Goal: Task Accomplishment & Management: Use online tool/utility

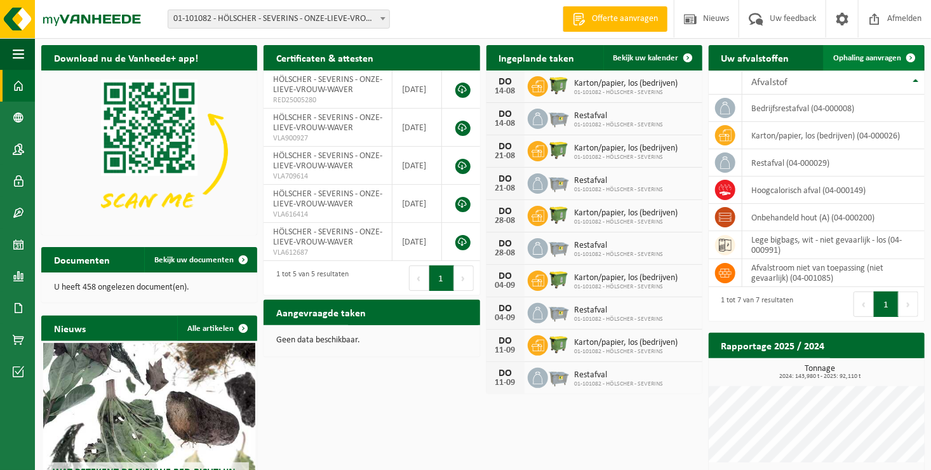
drag, startPoint x: 914, startPoint y: 55, endPoint x: 896, endPoint y: 52, distance: 18.7
click at [914, 55] on span at bounding box center [910, 57] width 25 height 25
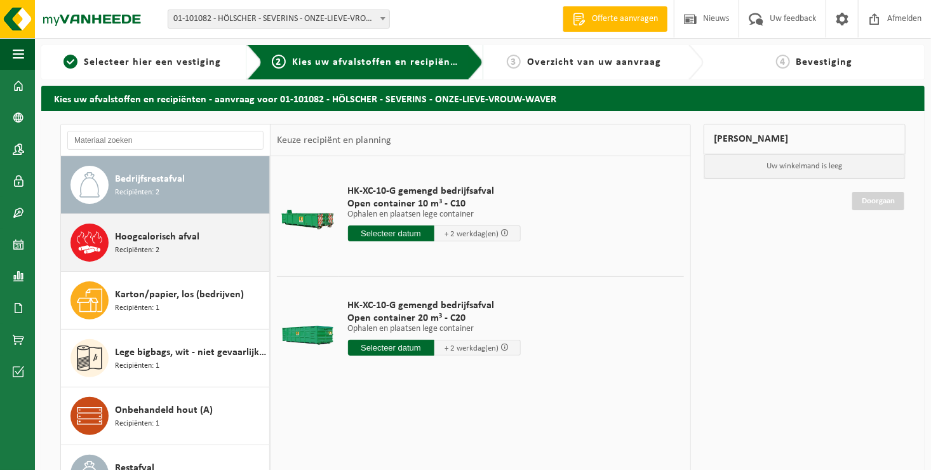
click at [168, 253] on div "Hoogcalorisch afval Recipiënten: 2" at bounding box center [190, 243] width 151 height 38
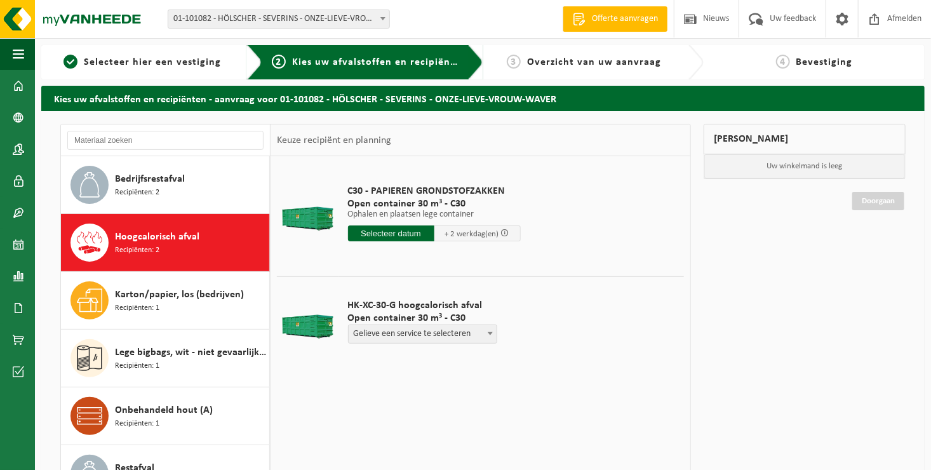
click at [392, 231] on input "text" at bounding box center [391, 234] width 86 height 16
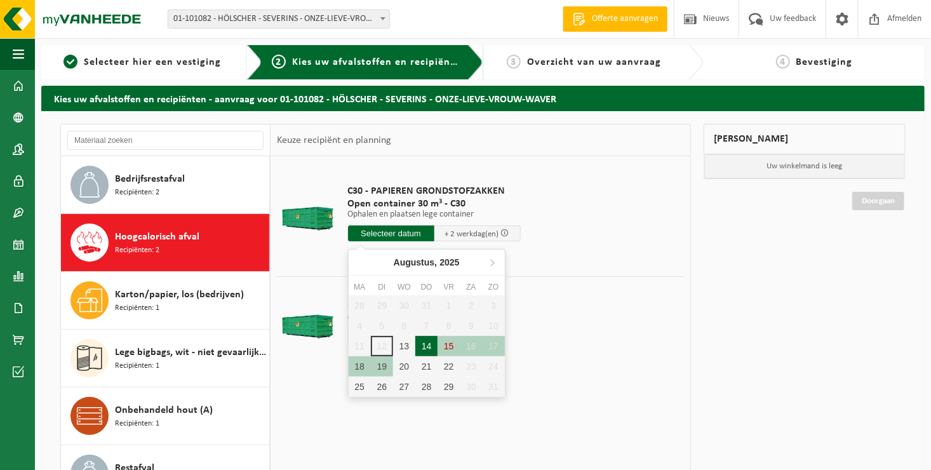
click at [428, 344] on div "14" at bounding box center [426, 346] width 22 height 20
type input "Van 2025-08-14"
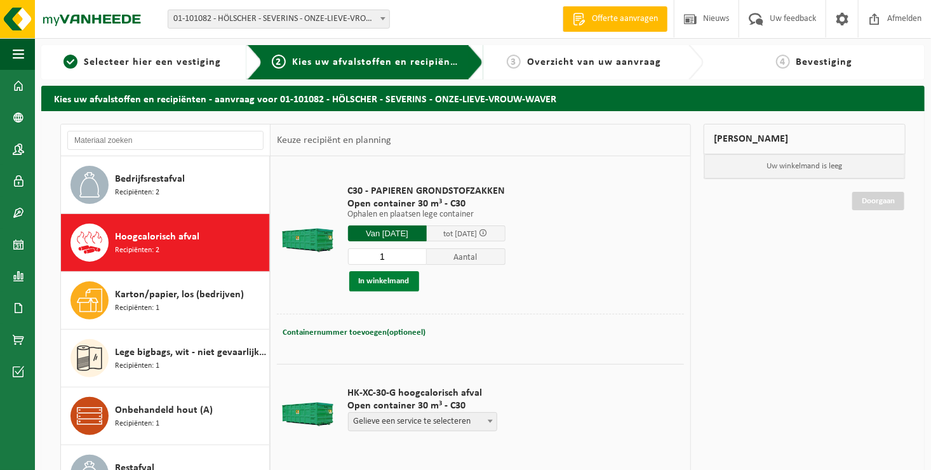
click at [388, 280] on button "In winkelmand" at bounding box center [384, 281] width 70 height 20
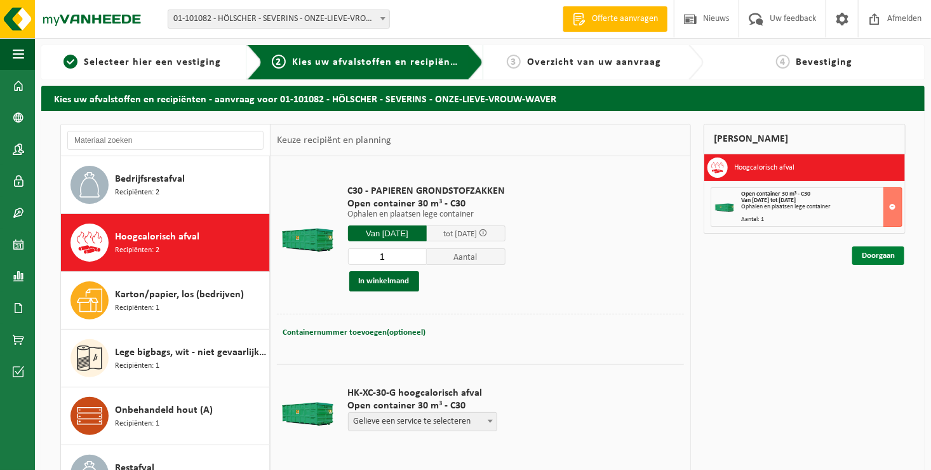
click at [886, 258] on link "Doorgaan" at bounding box center [879, 255] width 52 height 18
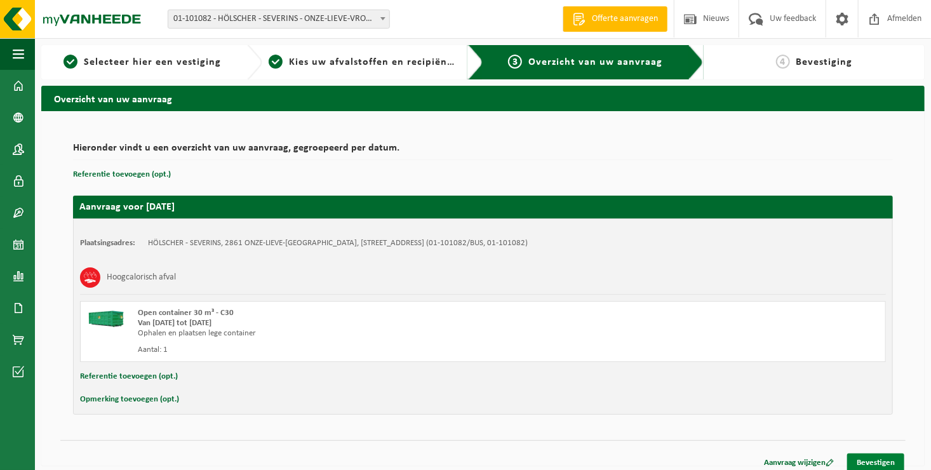
click at [879, 461] on link "Bevestigen" at bounding box center [875, 463] width 57 height 18
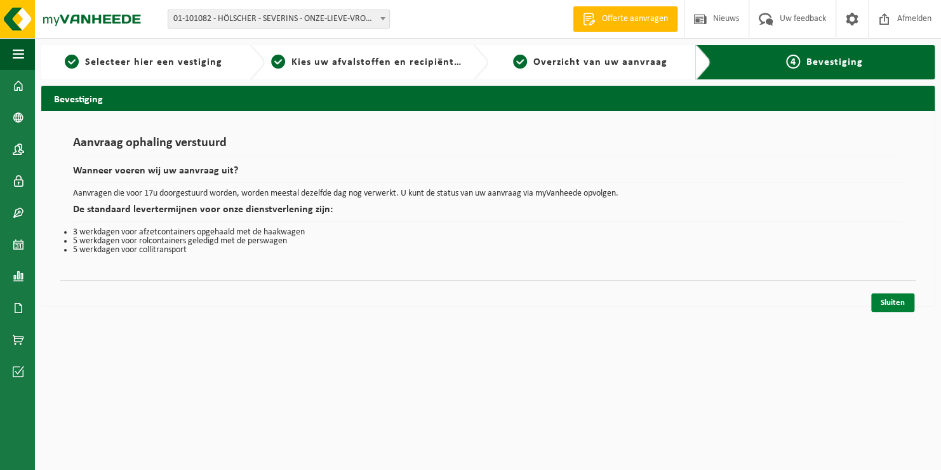
click at [887, 305] on link "Sluiten" at bounding box center [893, 302] width 43 height 18
